Goal: Information Seeking & Learning: Check status

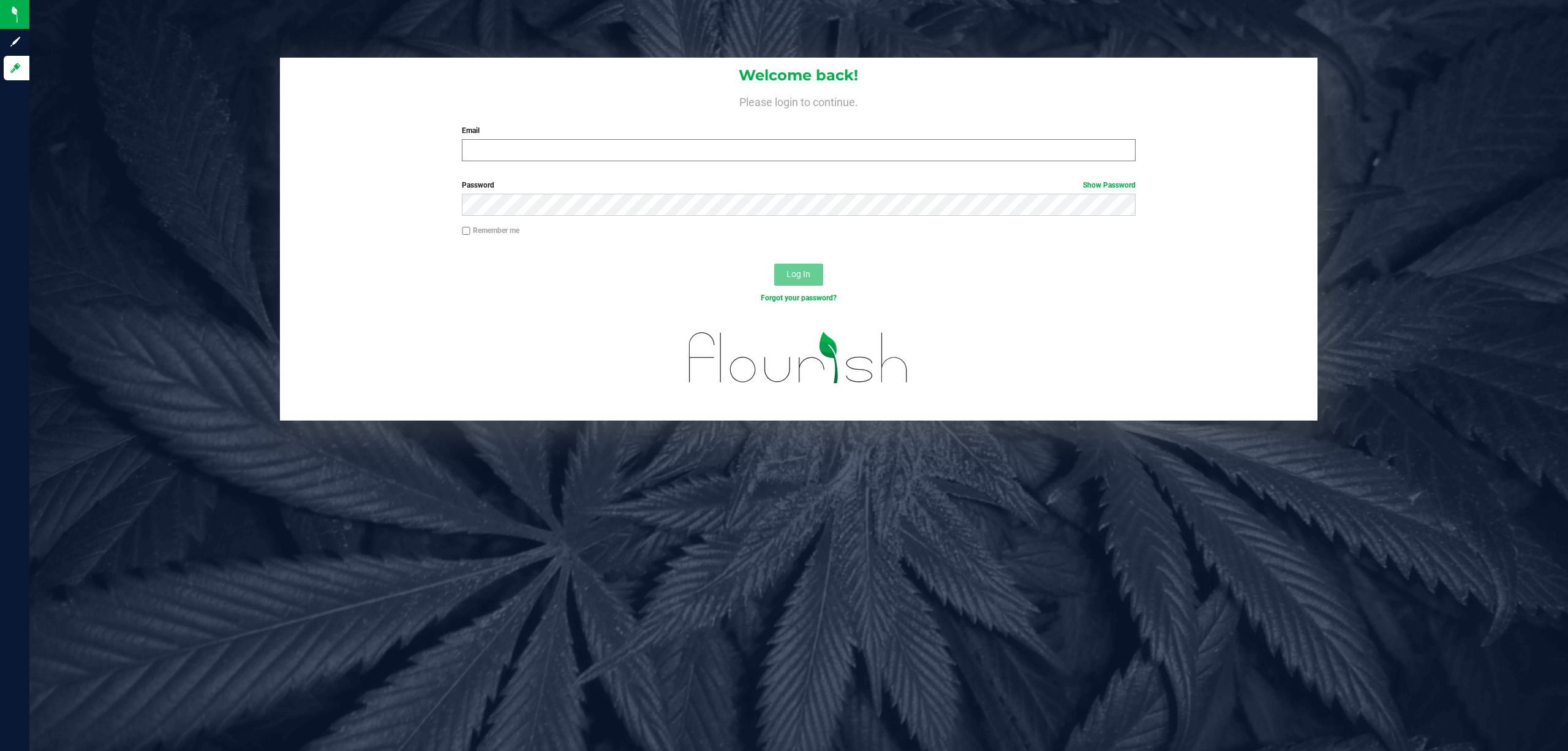
click at [553, 147] on input "Email" at bounding box center [799, 150] width 674 height 22
type input "[EMAIL_ADDRESS][DOMAIN_NAME]"
click at [774, 264] on button "Log In" at bounding box center [799, 275] width 49 height 22
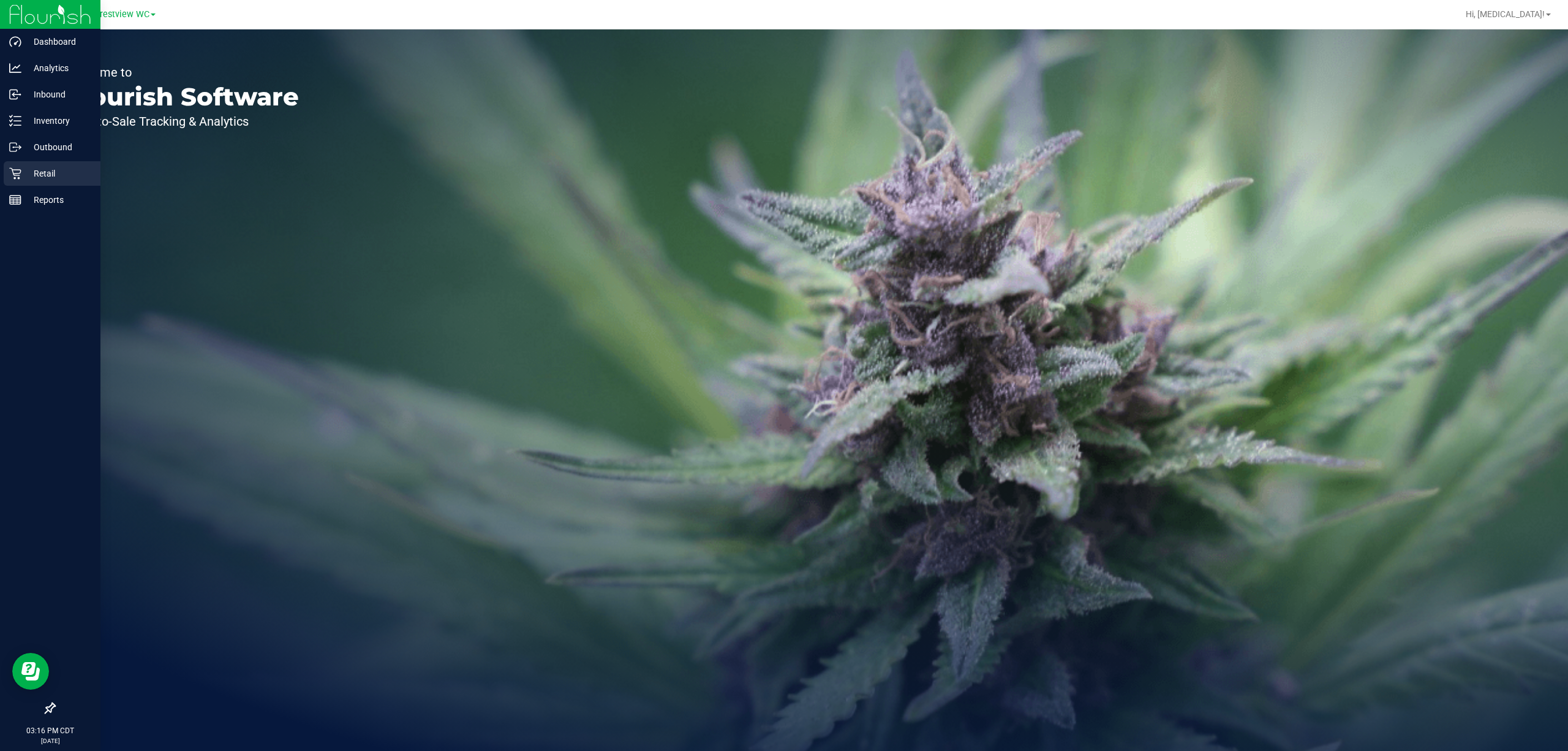
click at [40, 174] on p "Retail" at bounding box center [58, 173] width 74 height 15
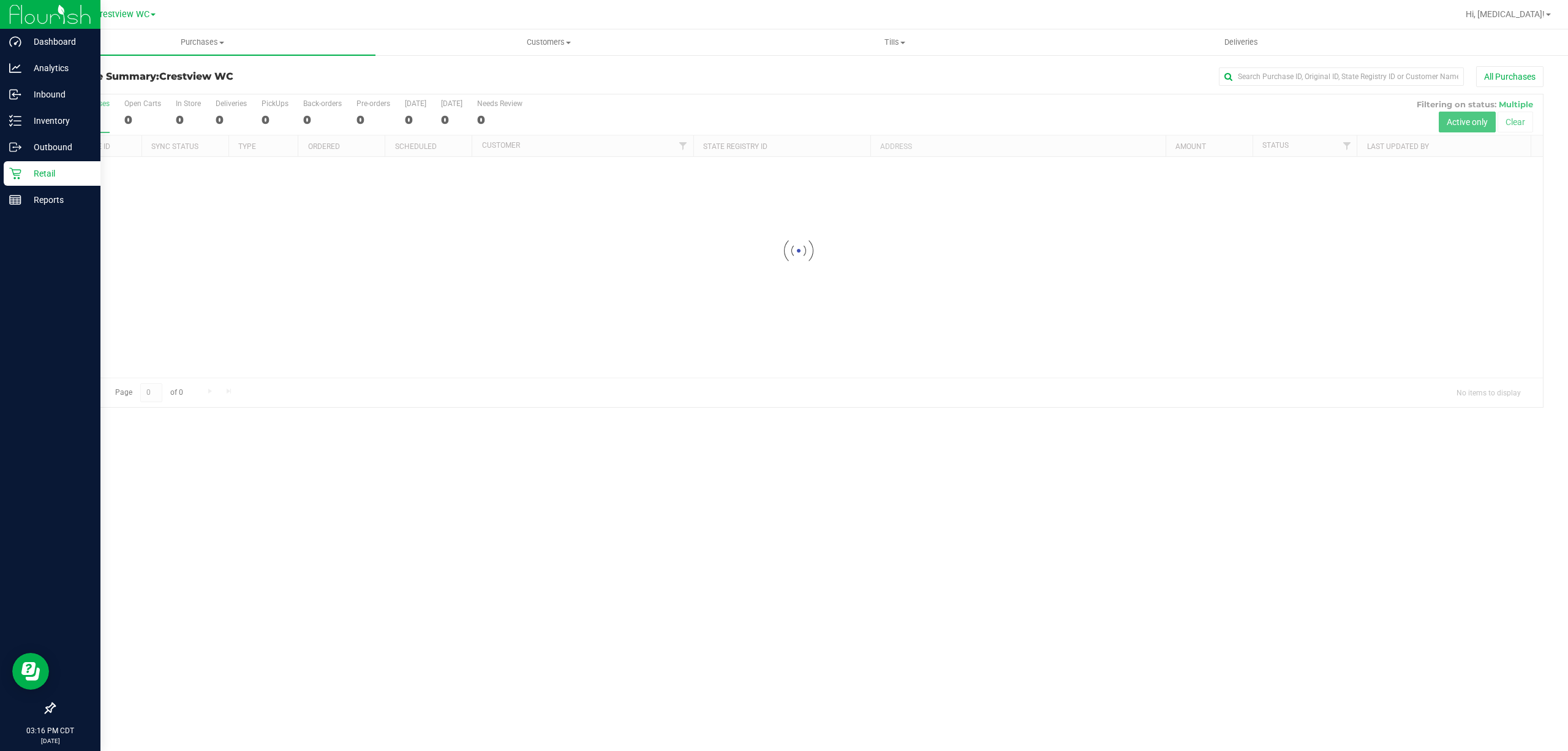
click at [53, 709] on icon at bounding box center [50, 708] width 12 height 12
click at [44, 709] on input "checkbox" at bounding box center [44, 709] width 0 height 0
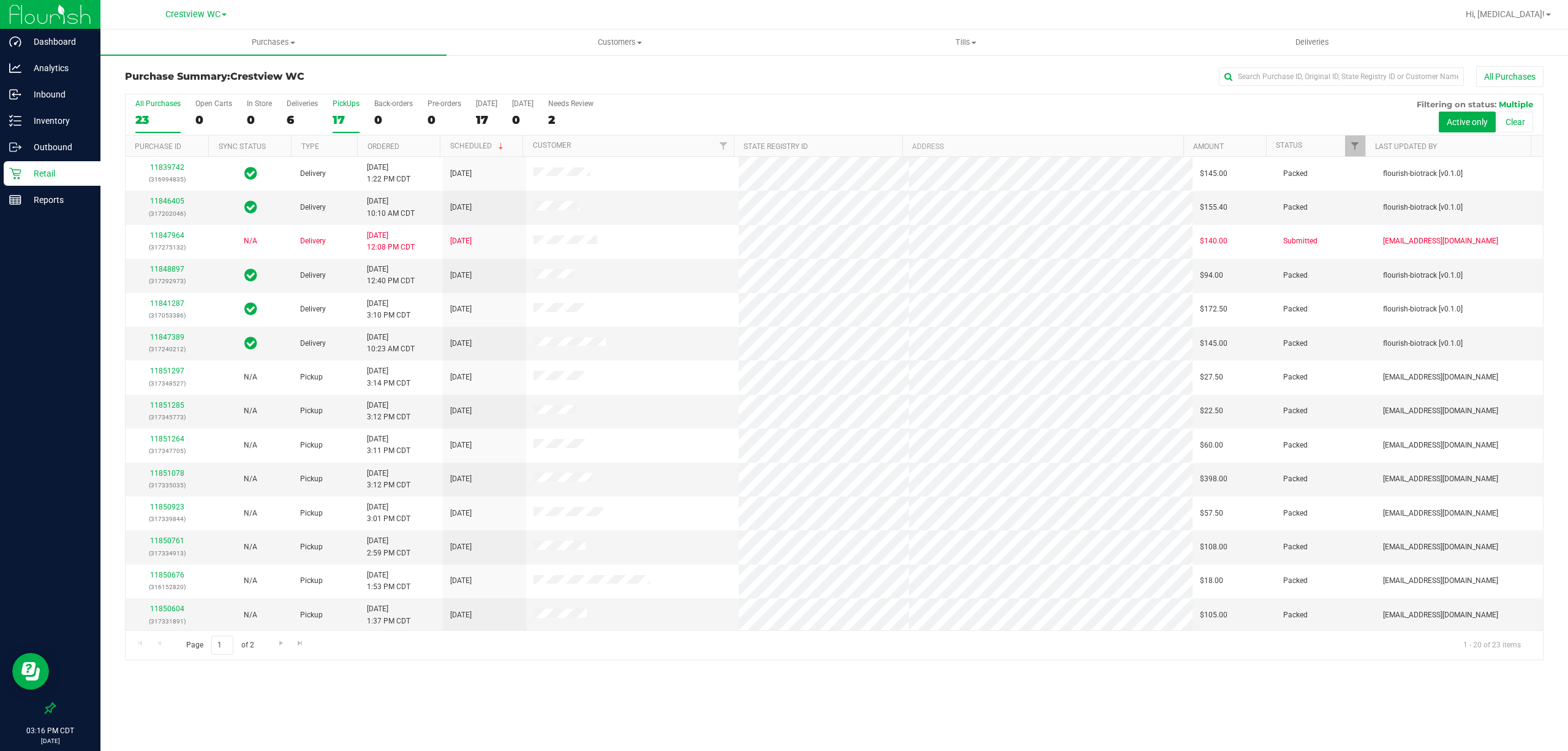
click at [346, 109] on label "PickUps 17" at bounding box center [345, 116] width 27 height 33
click at [0, 0] on input "PickUps 17" at bounding box center [0, 0] width 0 height 0
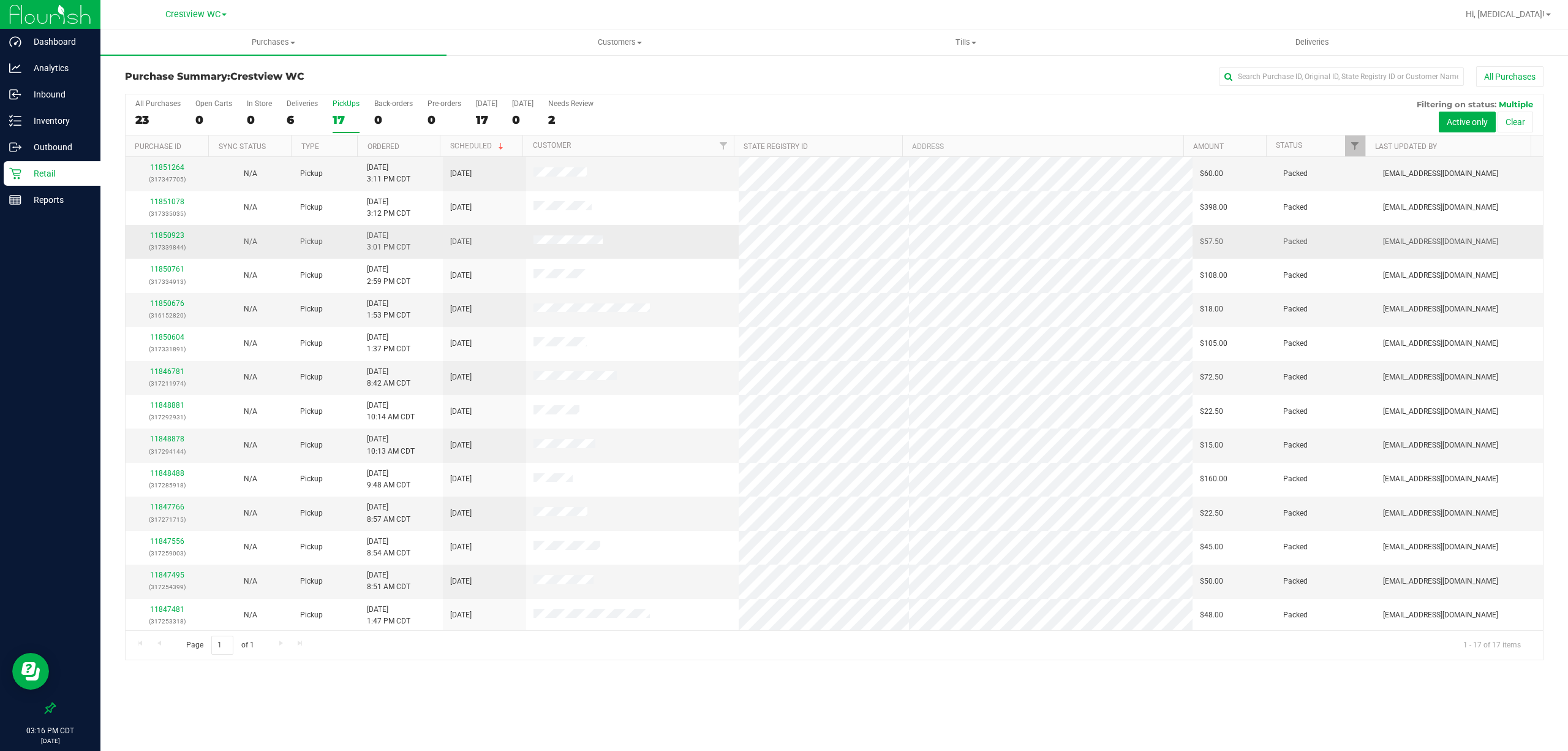
scroll to position [106, 0]
click at [490, 693] on div "Purchases Summary of purchases Fulfillment All purchases Customers All customer…" at bounding box center [834, 390] width 1468 height 721
click at [475, 685] on div "Purchases Summary of purchases Fulfillment All purchases Customers All customer…" at bounding box center [834, 390] width 1468 height 721
click at [41, 207] on p "Reports" at bounding box center [58, 200] width 74 height 15
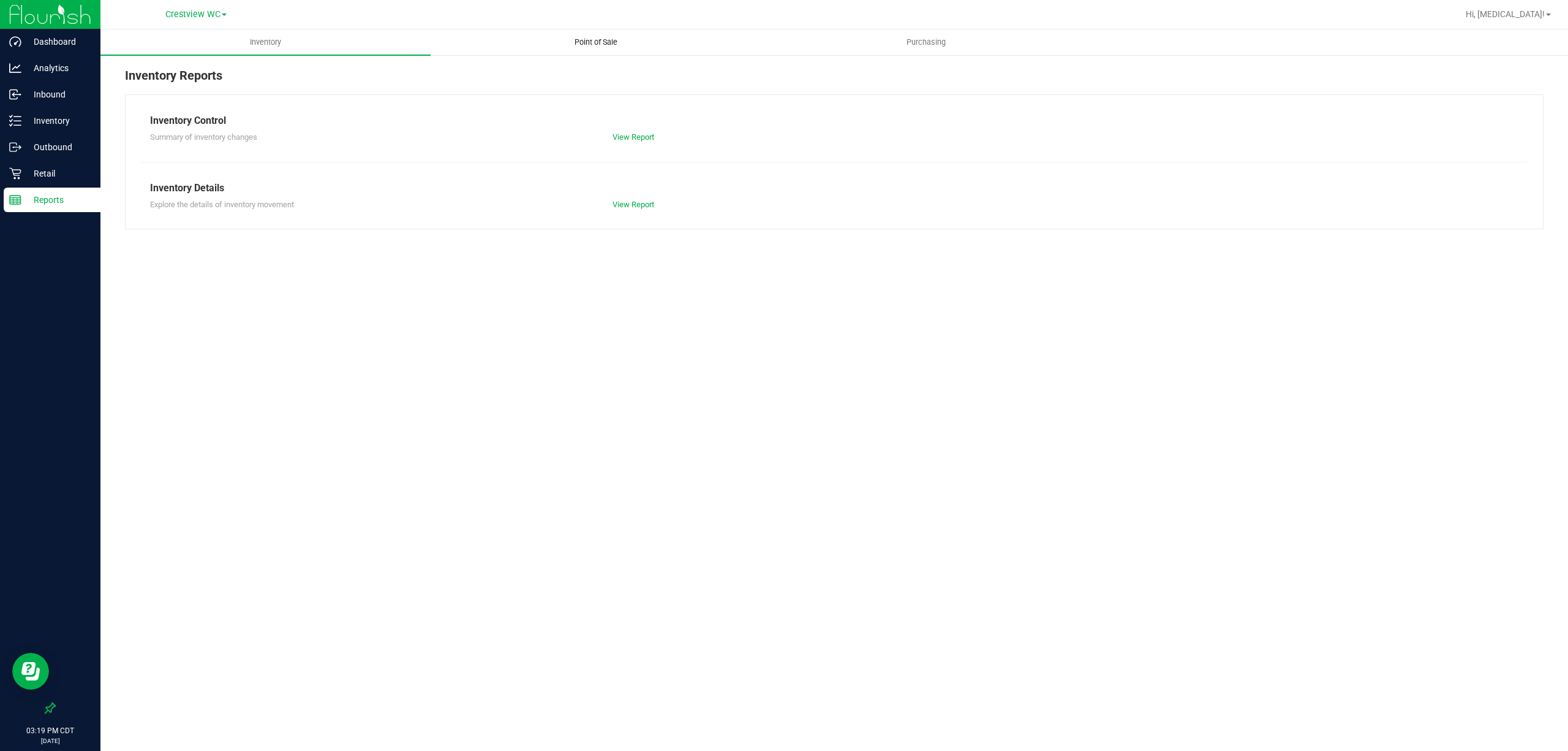
click at [591, 39] on span "Point of Sale" at bounding box center [595, 41] width 76 height 11
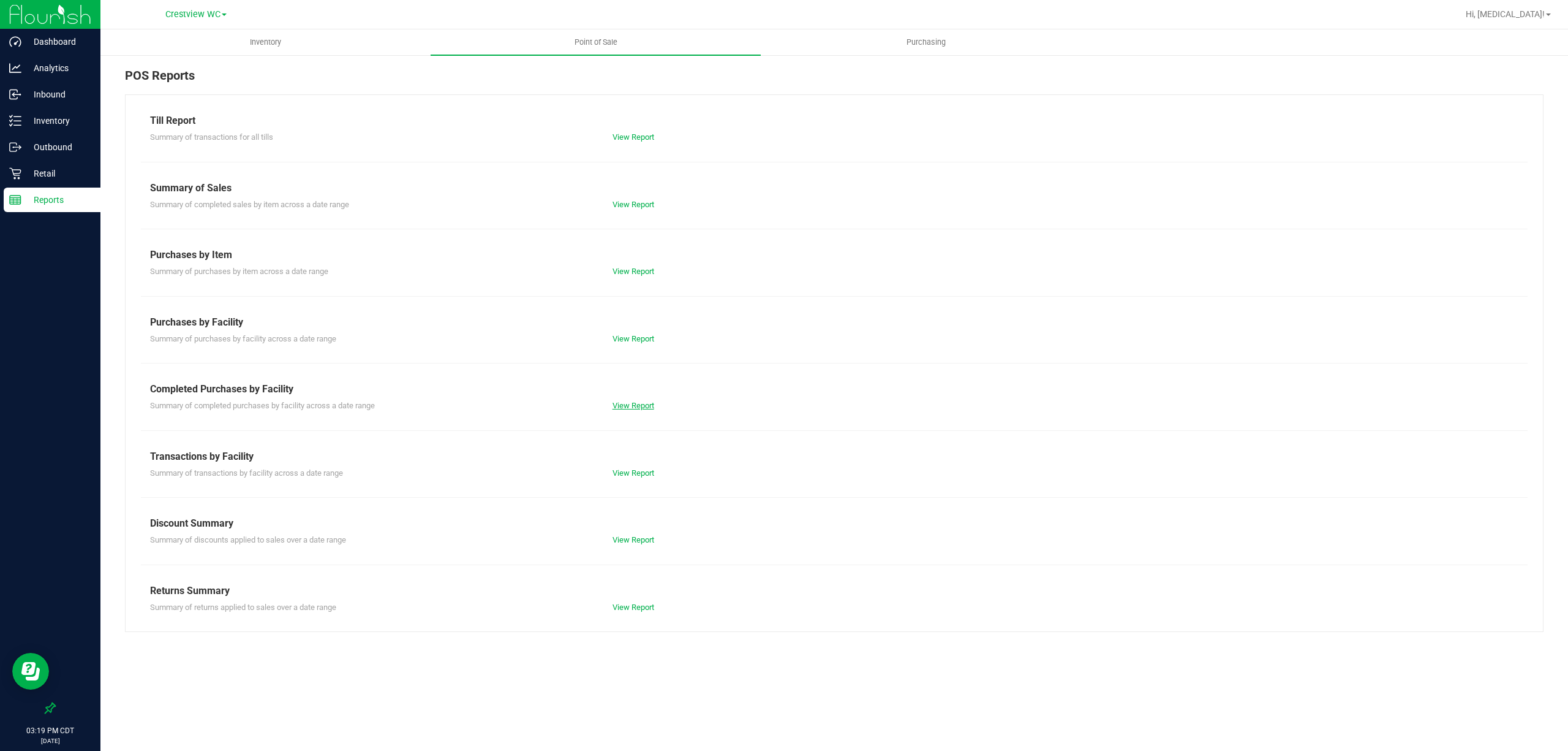
click at [639, 405] on link "View Report" at bounding box center [633, 405] width 41 height 9
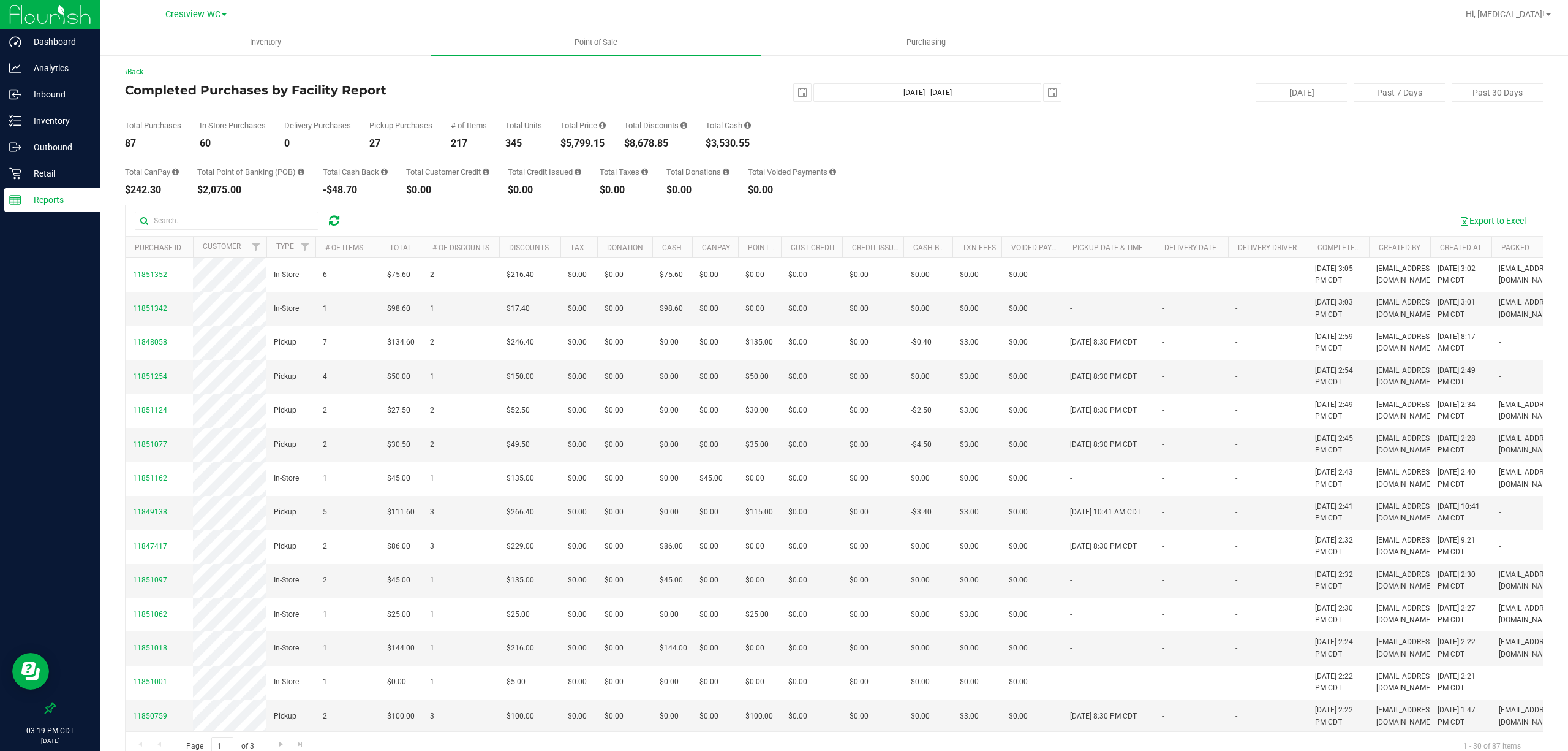
click at [917, 206] on div "Export to Excel" at bounding box center [834, 220] width 1417 height 31
drag, startPoint x: 853, startPoint y: 175, endPoint x: 874, endPoint y: 175, distance: 21.0
click at [861, 175] on div "Total CanPay $242.30 Total Point of Banking (POB) $2,075.00 Total Cash Back -$4…" at bounding box center [834, 171] width 1418 height 46
click at [874, 175] on div "Total CanPay $242.30 Total Point of Banking (POB) $2,075.00 Total Cash Back -$4…" at bounding box center [834, 171] width 1418 height 46
click at [959, 160] on div "Total CanPay $242.30 Total Point of Banking (POB) $2,075.00 Total Cash Back -$4…" at bounding box center [834, 171] width 1418 height 46
